Goal: Information Seeking & Learning: Check status

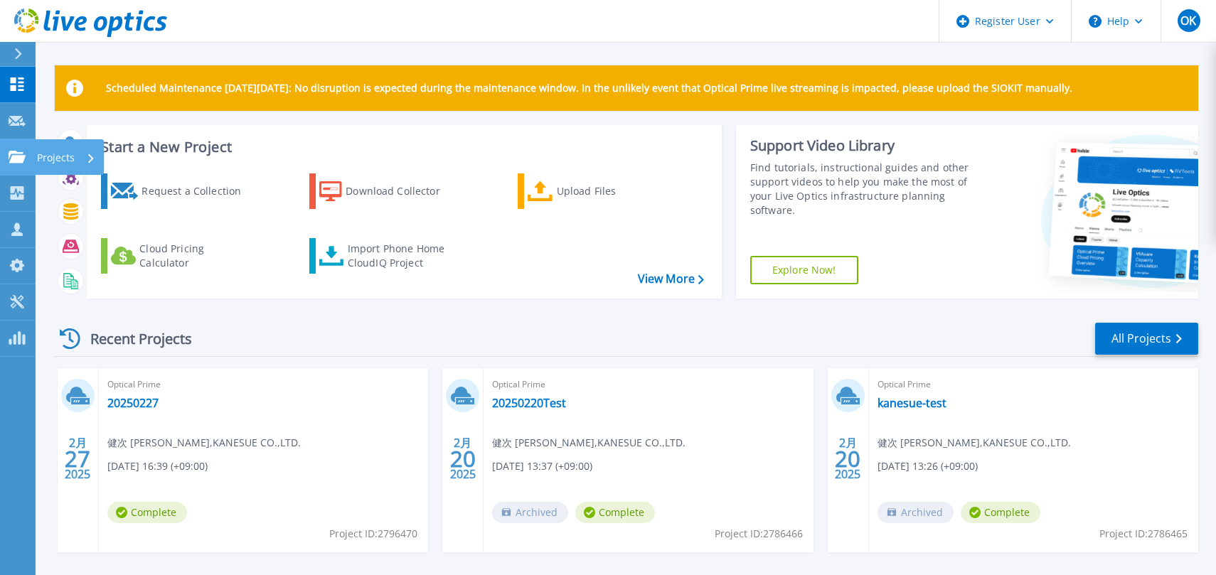
click at [12, 164] on link "Projects Projects" at bounding box center [18, 157] width 36 height 36
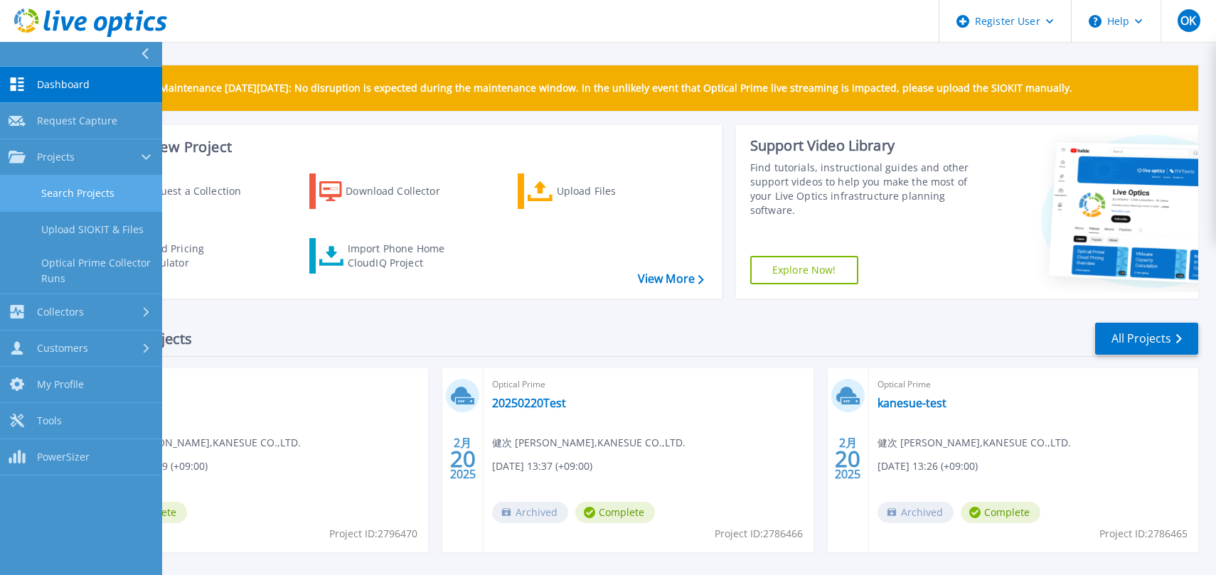
click at [66, 197] on link "Search Projects" at bounding box center [81, 194] width 162 height 36
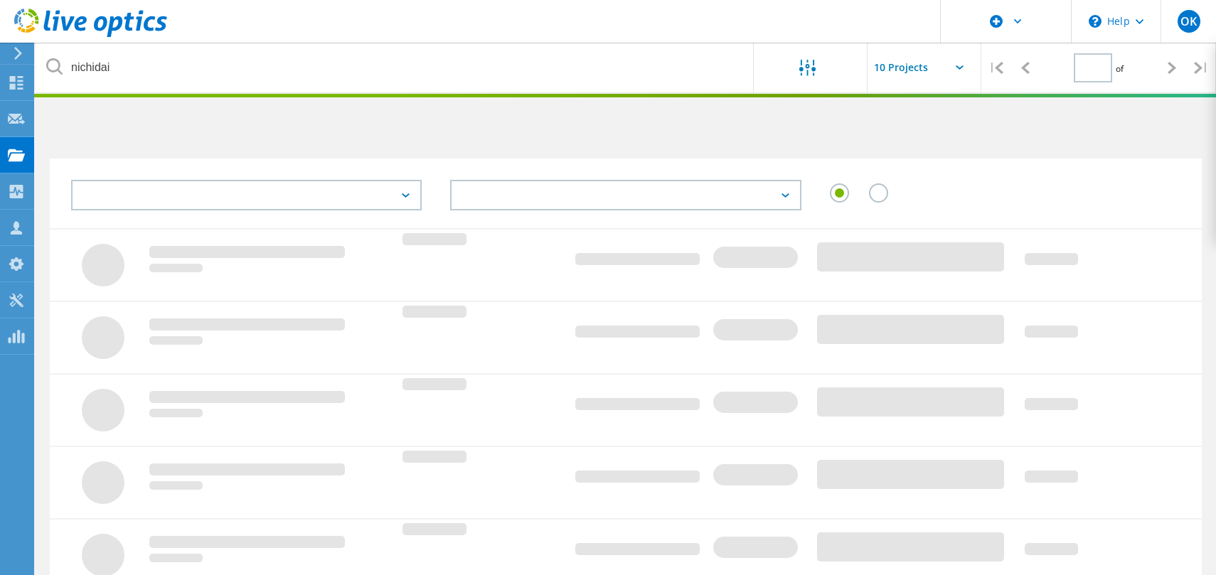
type input "1"
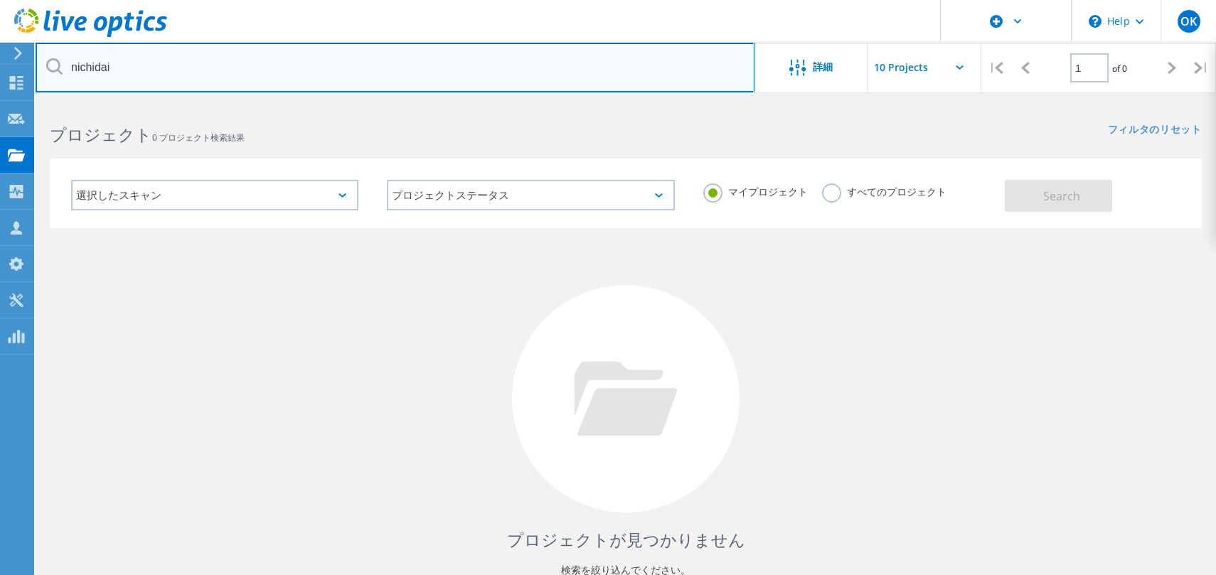
drag, startPoint x: 339, startPoint y: 81, endPoint x: -58, endPoint y: 84, distance: 397.4
click at [0, 84] on html "\n Help Explore Helpful Articles Contact Support OK Dell ユーザー [PERSON_NAME] [PE…" at bounding box center [608, 327] width 1216 height 655
type input "muranaka"
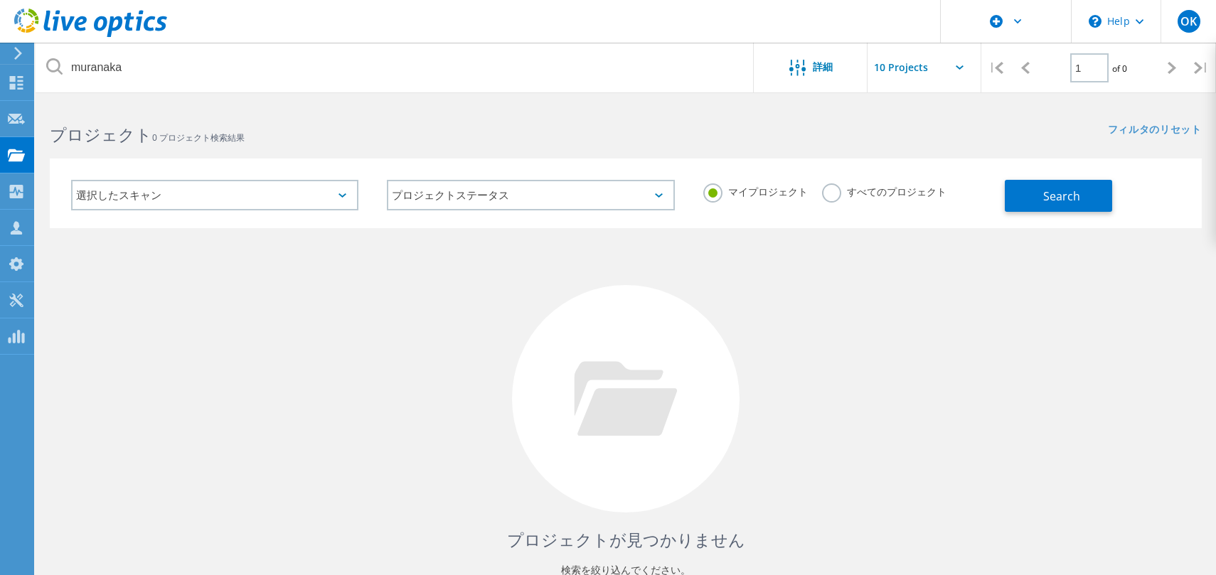
drag, startPoint x: 813, startPoint y: 190, endPoint x: 1029, endPoint y: 193, distance: 216.1
click at [822, 190] on label "すべてのプロジェクト" at bounding box center [884, 190] width 124 height 14
click at [0, 0] on input "すべてのプロジェクト" at bounding box center [0, 0] width 0 height 0
click at [1059, 193] on span "Search" at bounding box center [1061, 196] width 37 height 16
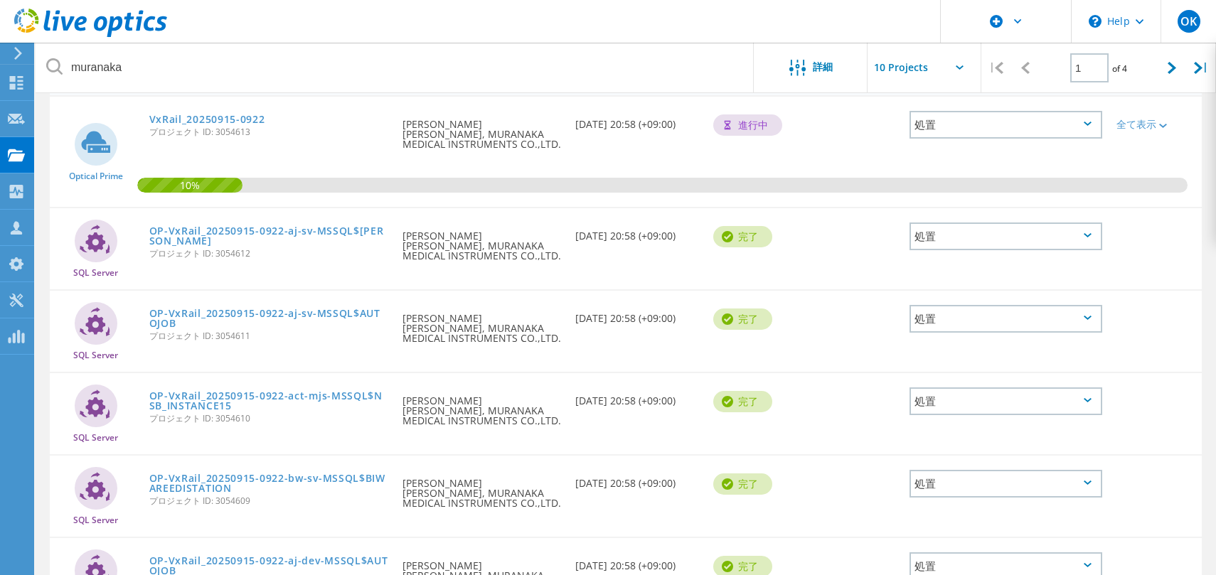
scroll to position [497, 0]
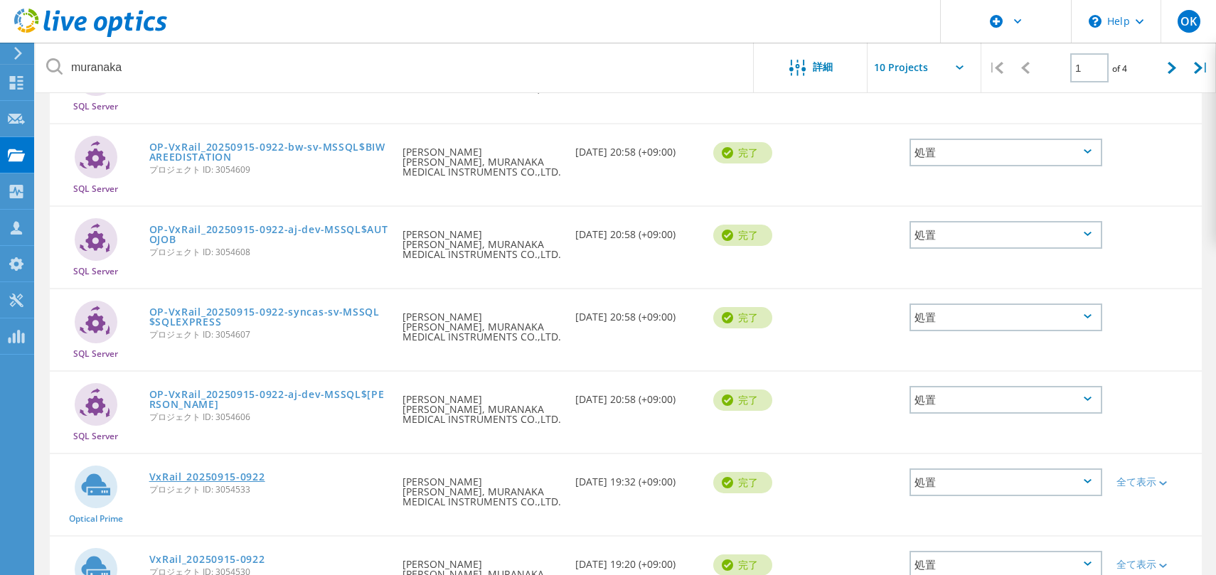
click at [220, 472] on link "VxRail_20250915-0922" at bounding box center [207, 477] width 116 height 10
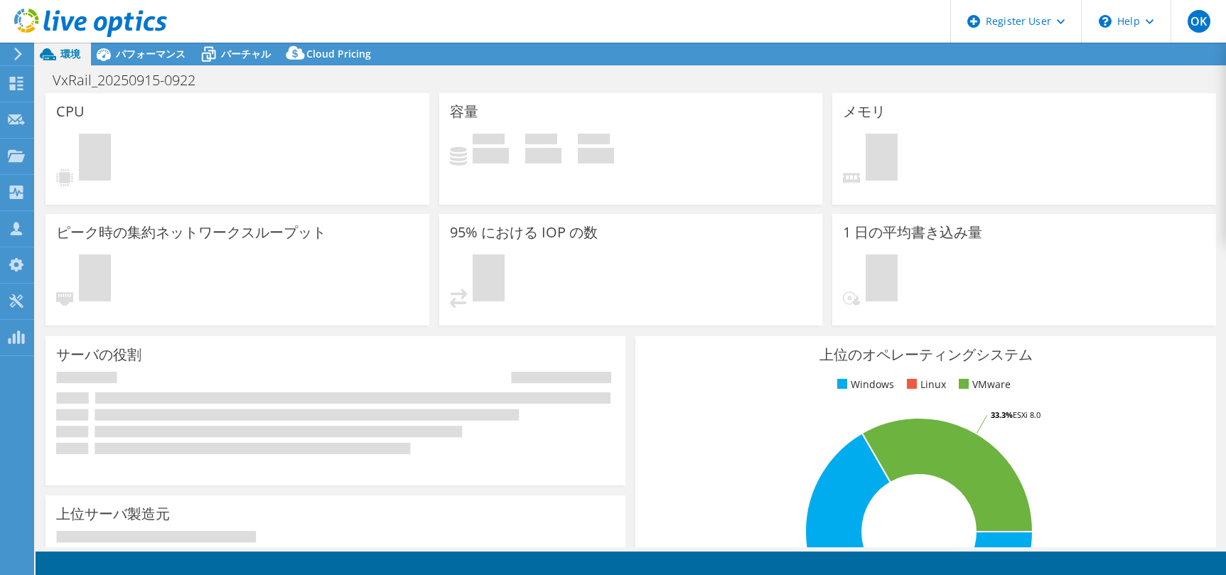
select select "USD"
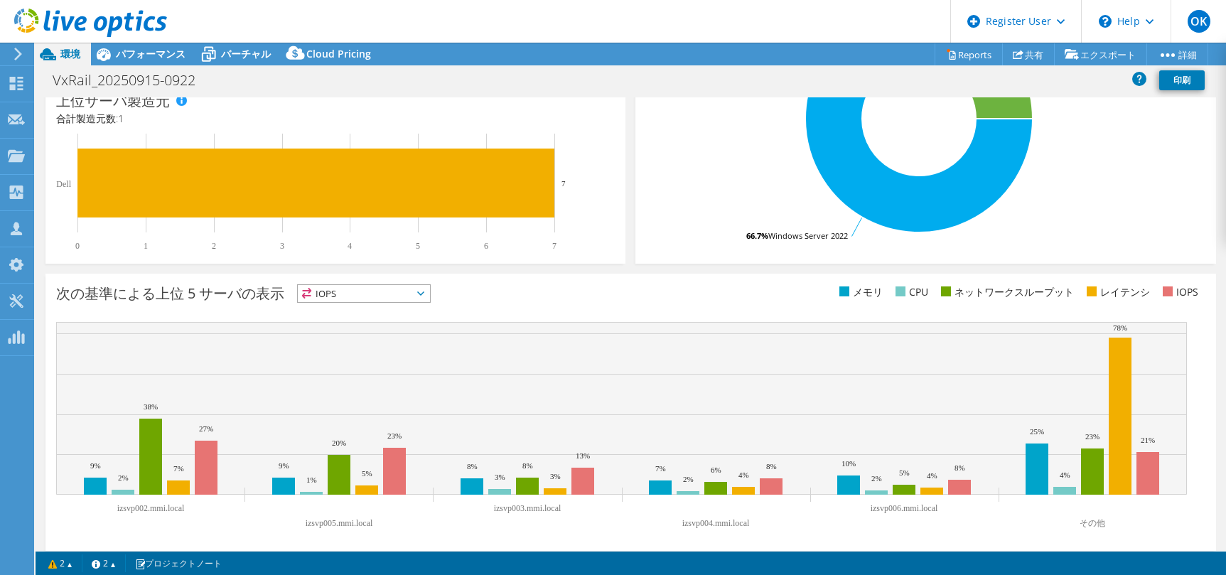
scroll to position [374, 0]
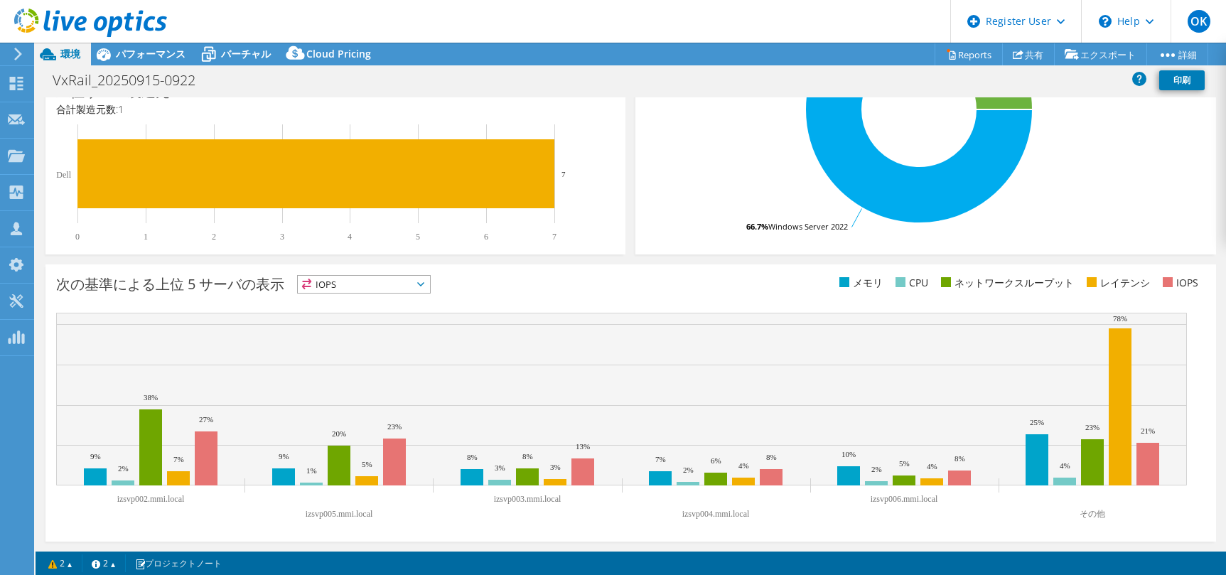
click at [142, 43] on div at bounding box center [83, 24] width 167 height 48
click at [144, 55] on span "パフォーマンス" at bounding box center [151, 54] width 70 height 14
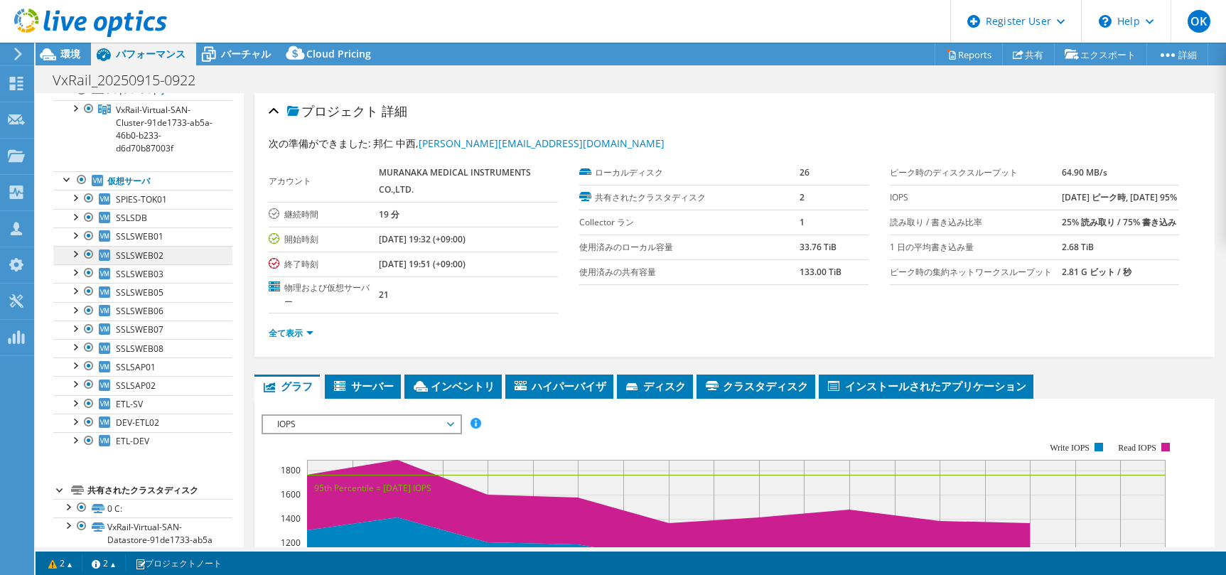
scroll to position [128, 0]
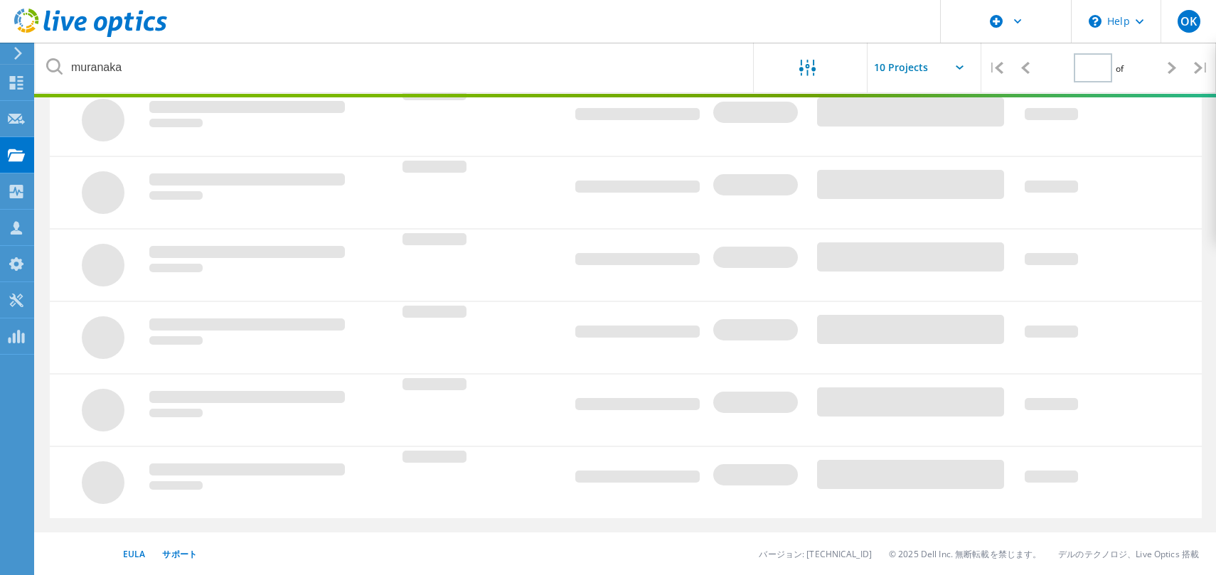
type input "1"
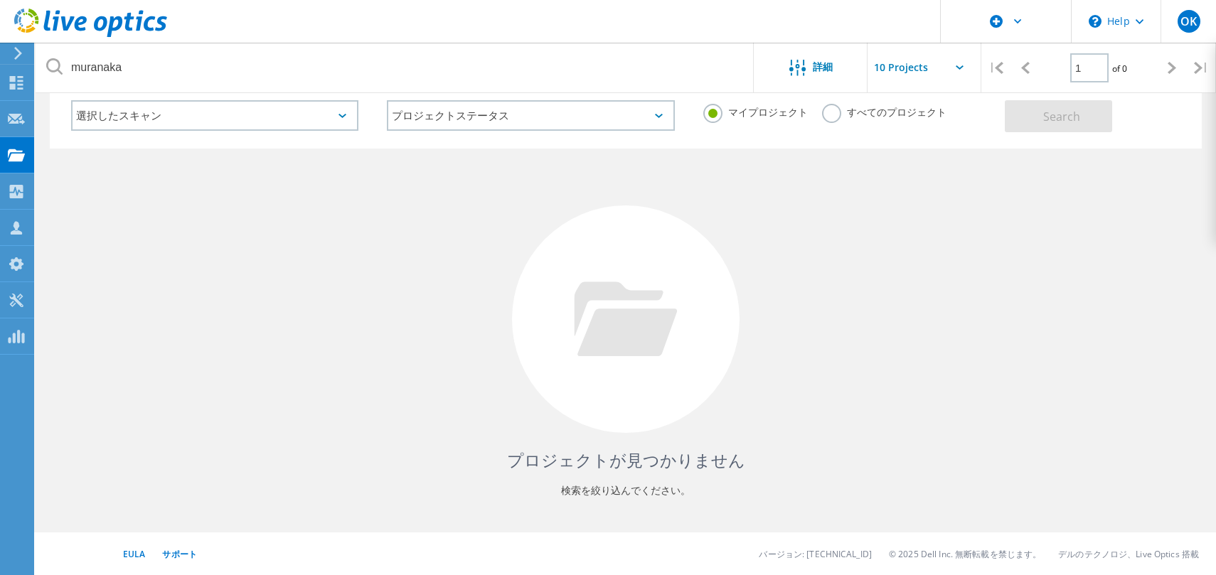
scroll to position [80, 0]
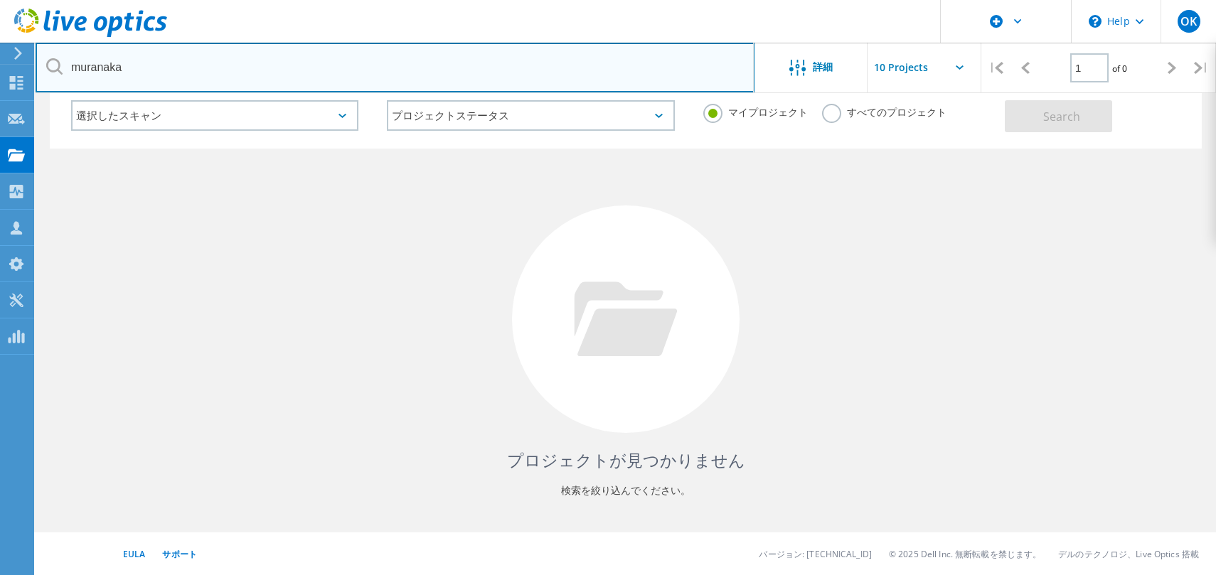
click at [577, 58] on input "muranaka" at bounding box center [395, 68] width 719 height 50
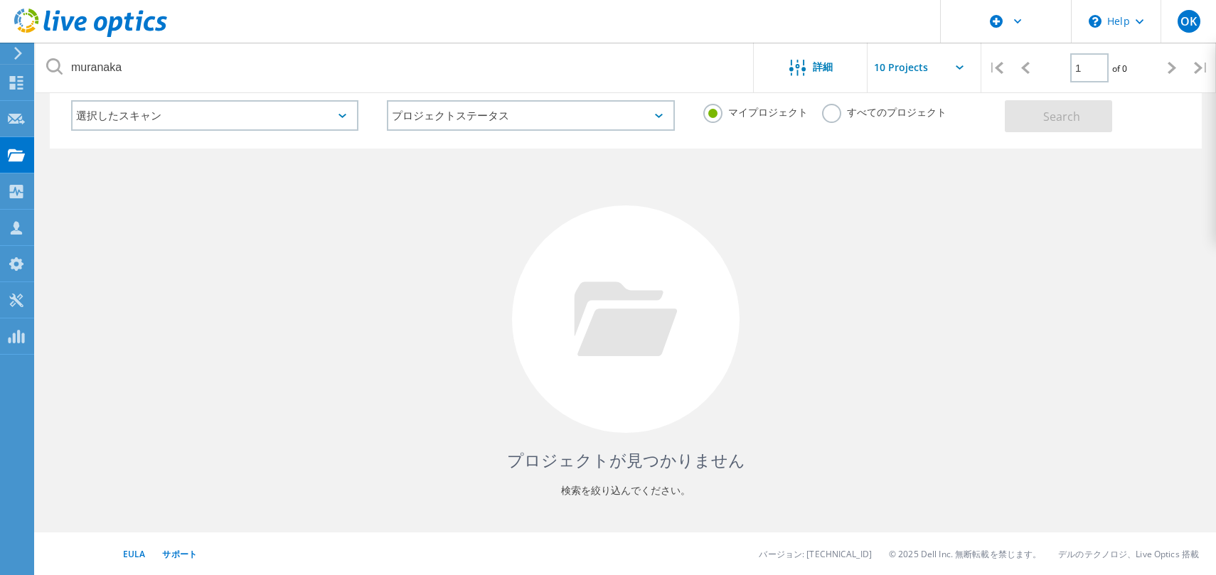
drag, startPoint x: 832, startPoint y: 112, endPoint x: 803, endPoint y: 114, distance: 28.5
click at [831, 114] on label "すべてのプロジェクト" at bounding box center [884, 111] width 124 height 14
click at [0, 0] on input "すべてのプロジェクト" at bounding box center [0, 0] width 0 height 0
click at [727, 118] on div "マイプロジェクト" at bounding box center [755, 114] width 105 height 21
click at [719, 112] on label "マイプロジェクト" at bounding box center [755, 111] width 105 height 14
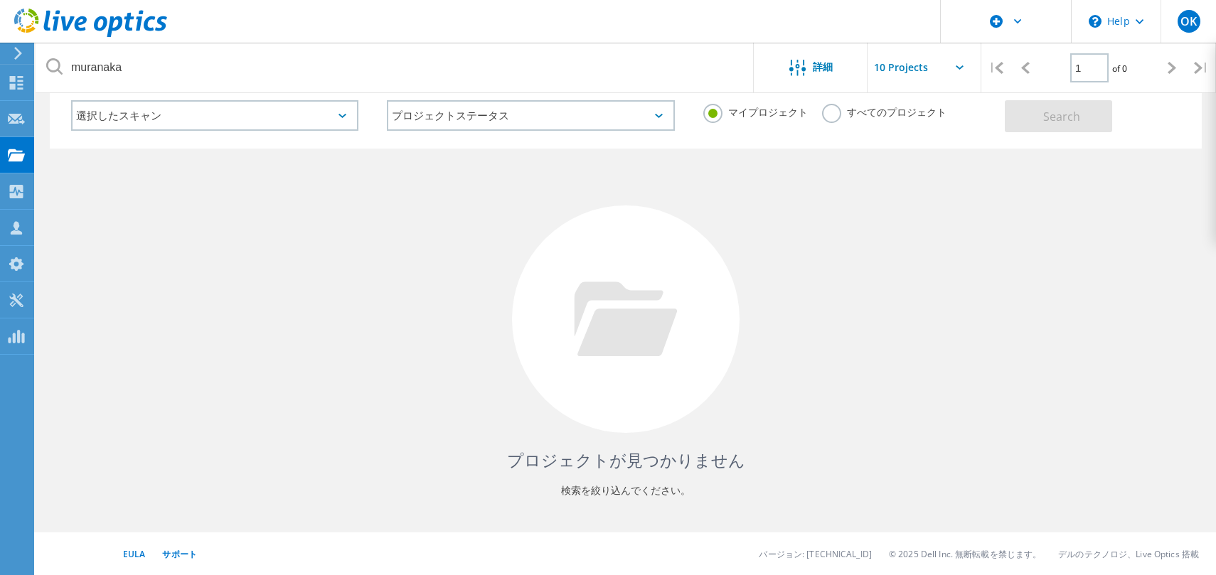
click at [0, 0] on input "マイプロジェクト" at bounding box center [0, 0] width 0 height 0
click at [822, 115] on label "すべてのプロジェクト" at bounding box center [884, 111] width 124 height 14
click at [0, 0] on input "すべてのプロジェクト" at bounding box center [0, 0] width 0 height 0
click at [1061, 117] on span "Search" at bounding box center [1061, 117] width 37 height 16
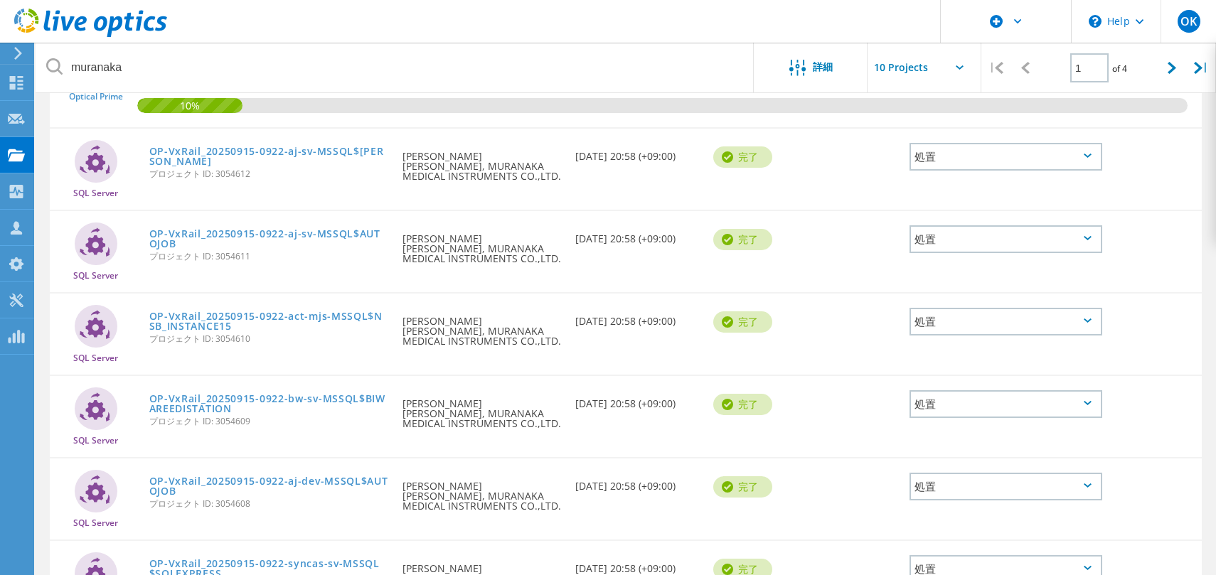
scroll to position [497, 0]
